Goal: Task Accomplishment & Management: Manage account settings

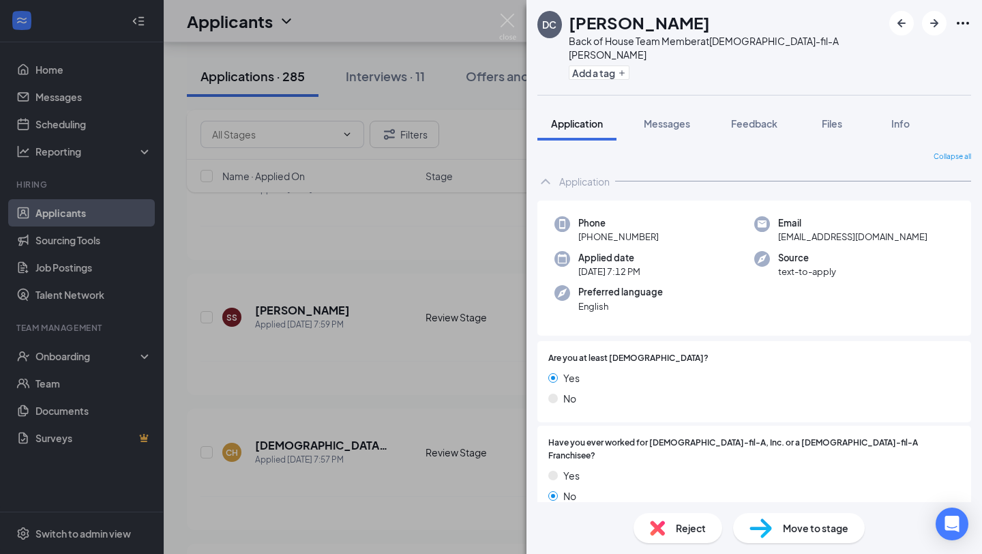
scroll to position [459, 0]
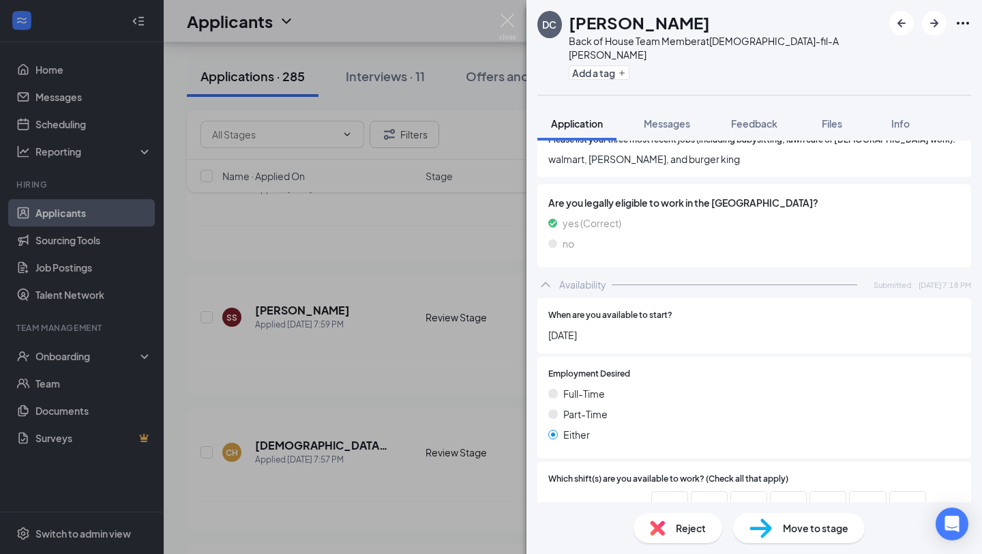
click at [366, 300] on div "DC [PERSON_NAME] Back of House Team Member at [DEMOGRAPHIC_DATA]-fil-A [PERSON_…" at bounding box center [491, 277] width 982 height 554
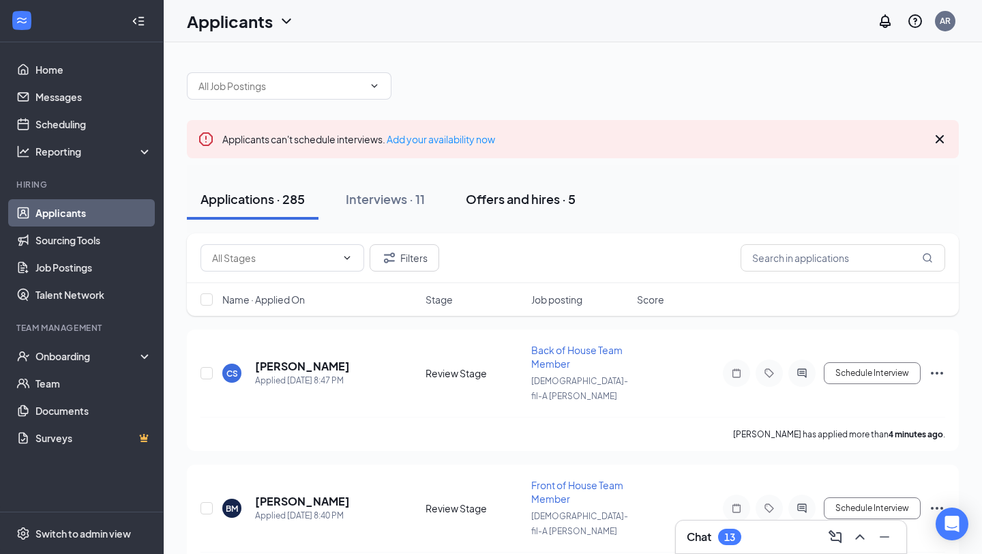
click at [533, 204] on div "Offers and hires · 5" at bounding box center [521, 198] width 110 height 17
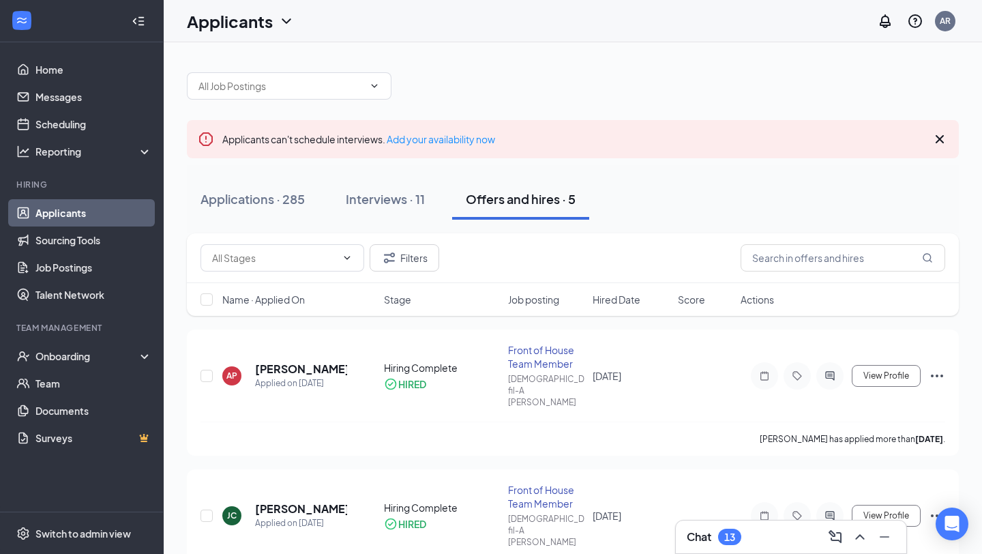
click at [939, 141] on icon "Cross" at bounding box center [940, 139] width 8 height 8
